Goal: Information Seeking & Learning: Learn about a topic

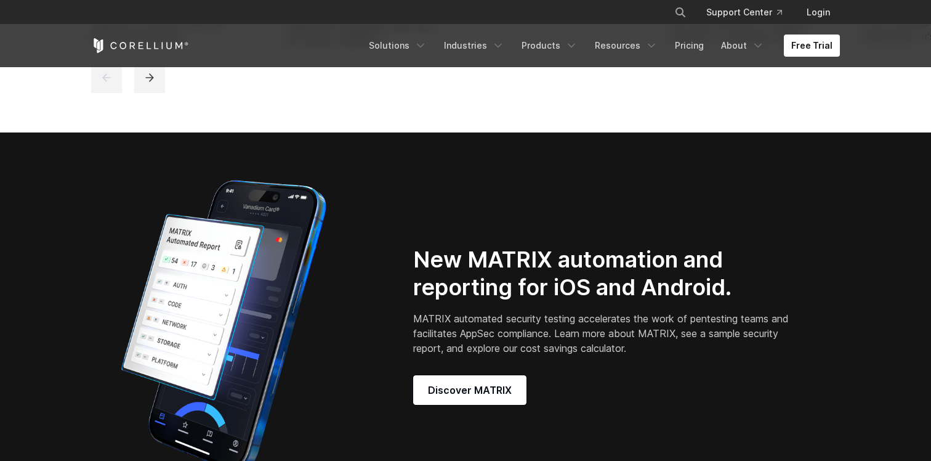
scroll to position [888, 0]
click at [713, 373] on div "New MATRIX automation and reporting for iOS and Android. MATRIX automated secur…" at bounding box center [466, 326] width 774 height 308
click at [713, 373] on div "New MATRIX automation and reporting for iOS and Android. MATRIX automated secur…" at bounding box center [618, 325] width 410 height 159
drag, startPoint x: 713, startPoint y: 373, endPoint x: 732, endPoint y: 244, distance: 130.2
click at [732, 244] on div "New MATRIX automation and reporting for iOS and Android. MATRIX automated secur…" at bounding box center [466, 326] width 774 height 308
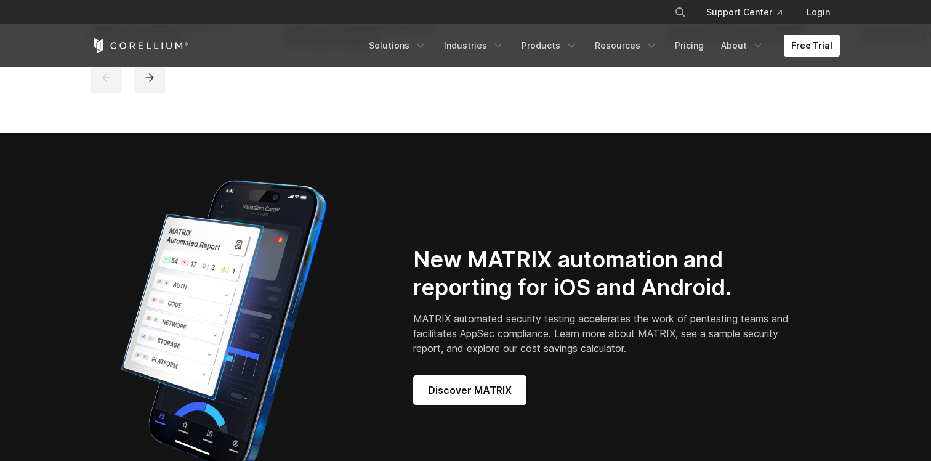
click at [732, 244] on div "New MATRIX automation and reporting for iOS and Android. MATRIX automated secur…" at bounding box center [466, 326] width 774 height 308
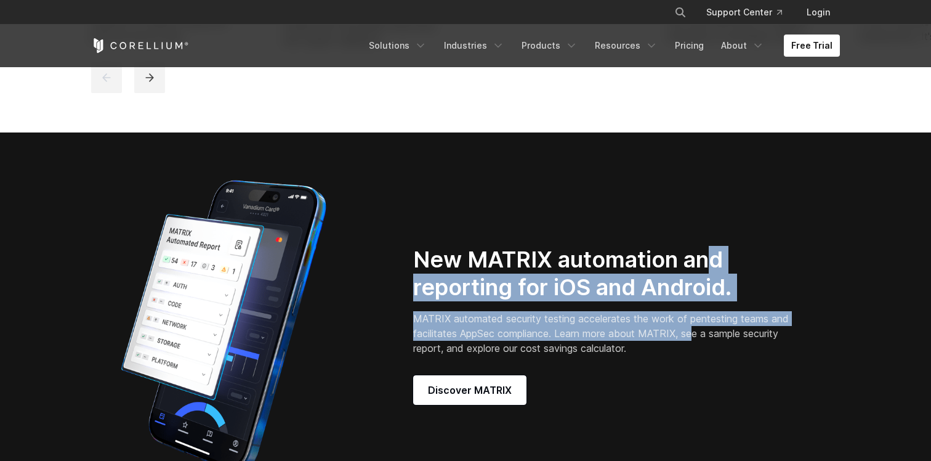
drag, startPoint x: 716, startPoint y: 261, endPoint x: 716, endPoint y: 346, distance: 85.0
click at [716, 346] on div "New MATRIX automation and reporting for iOS and Android. MATRIX automated secur…" at bounding box center [618, 325] width 410 height 159
click at [716, 346] on p "MATRIX automated security testing accelerates the work of pentesting teams and …" at bounding box center [603, 333] width 380 height 44
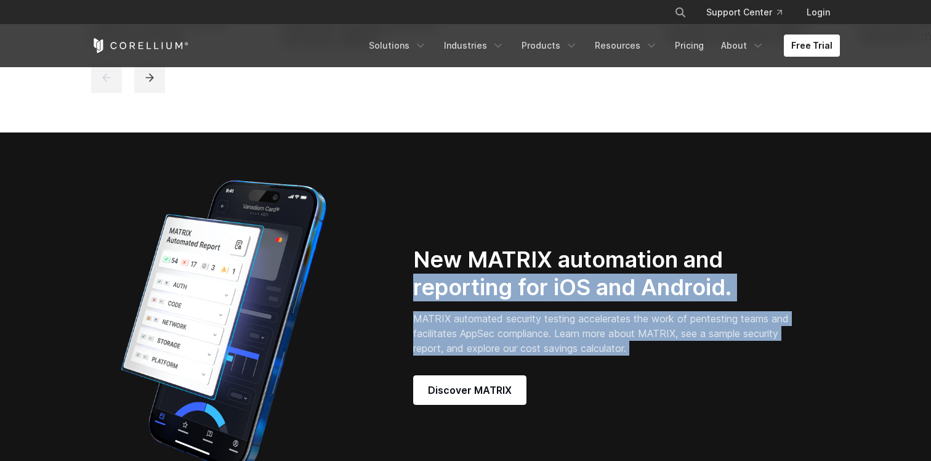
drag, startPoint x: 706, startPoint y: 366, endPoint x: 725, endPoint y: 263, distance: 104.6
click at [725, 263] on div "New MATRIX automation and reporting for iOS and Android. MATRIX automated secur…" at bounding box center [618, 325] width 410 height 159
click at [725, 263] on h2 "New MATRIX automation and reporting for iOS and Android." at bounding box center [603, 273] width 380 height 55
